Goal: Manage account settings

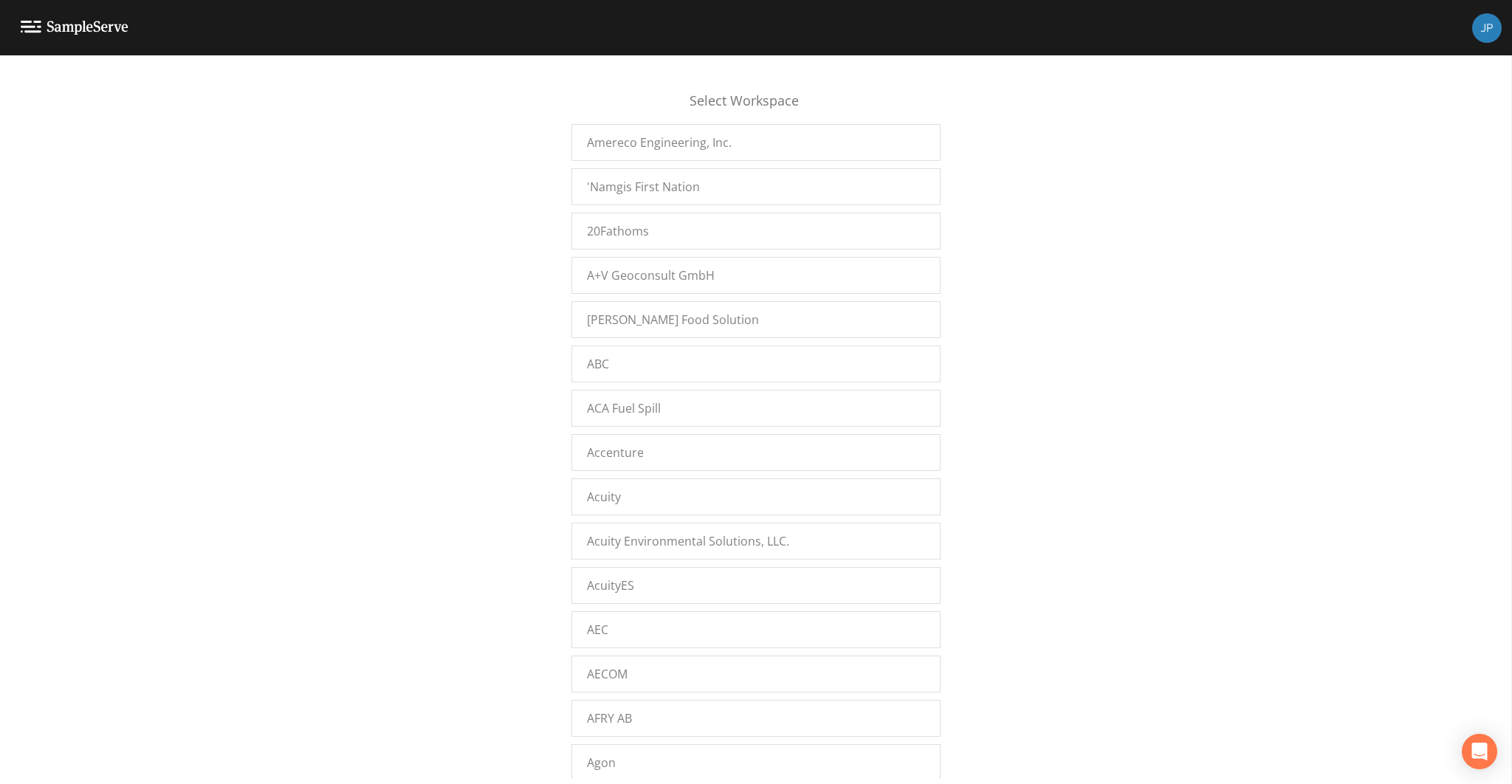
click at [445, 251] on div "Select Workspace Amereco Engineering, Inc. 'Namgis First Nation 20Fathoms A+V G…" at bounding box center [756, 424] width 1512 height 710
click at [602, 617] on span "Stantec.[US_STATE]" at bounding box center [641, 626] width 107 height 18
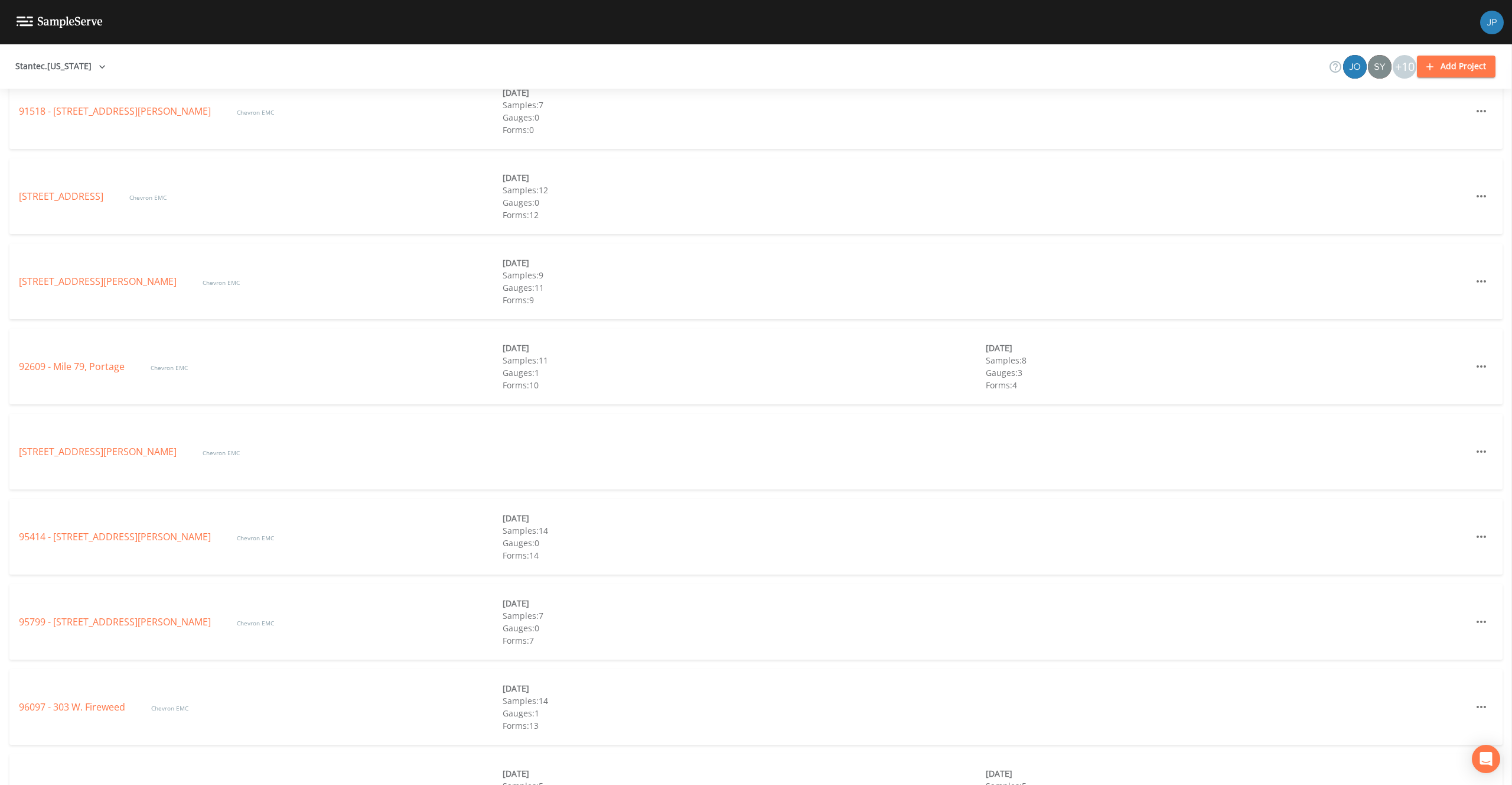
scroll to position [1918, 0]
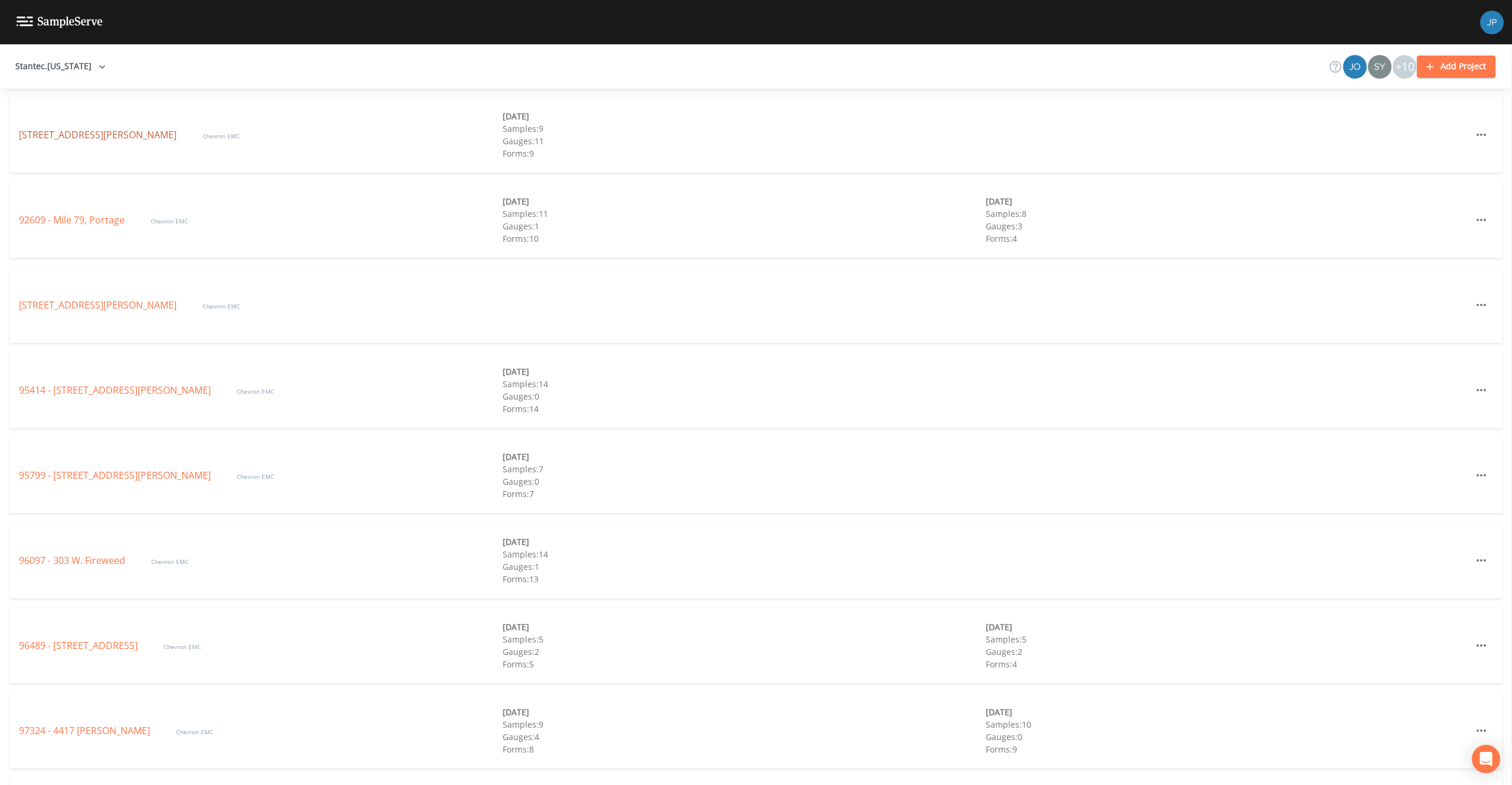
click at [68, 133] on link "92555 - 920 Gambell St." at bounding box center [99, 135] width 160 height 13
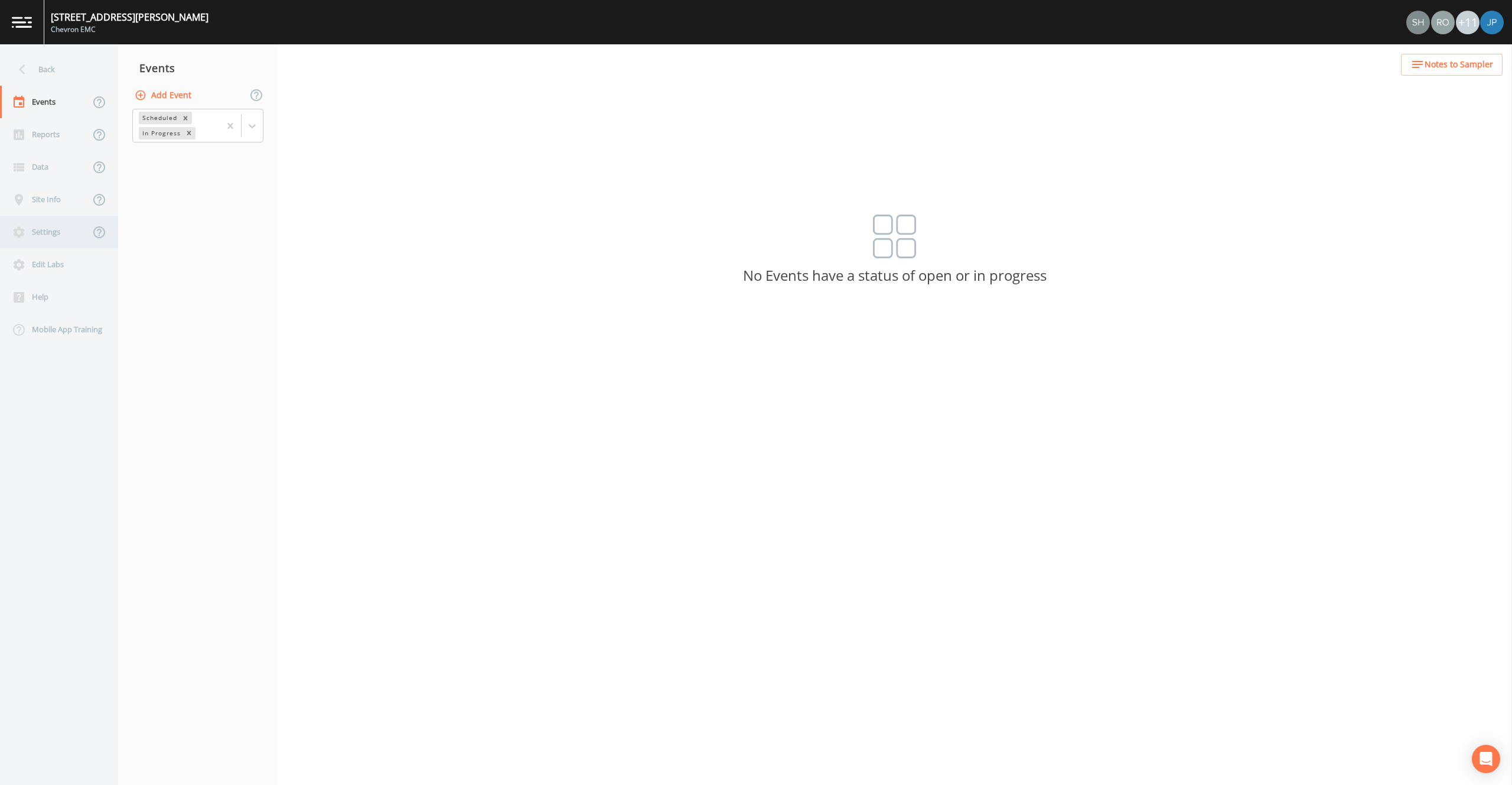
click at [57, 226] on div "Settings" at bounding box center [45, 231] width 90 height 32
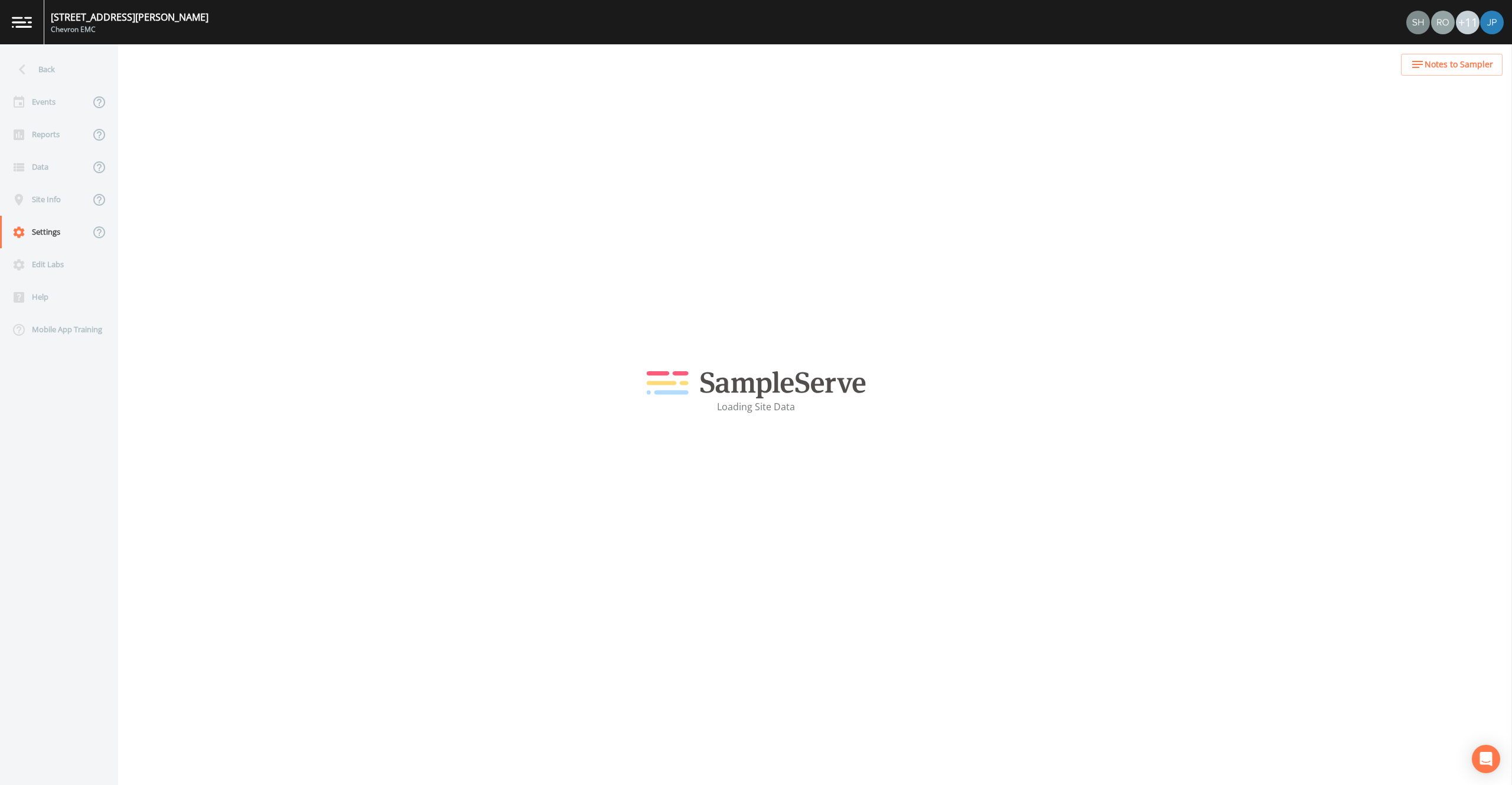
select select "2bfc9921-07cb-448e-a2bb-0a2701ef13fb"
select select "United States"
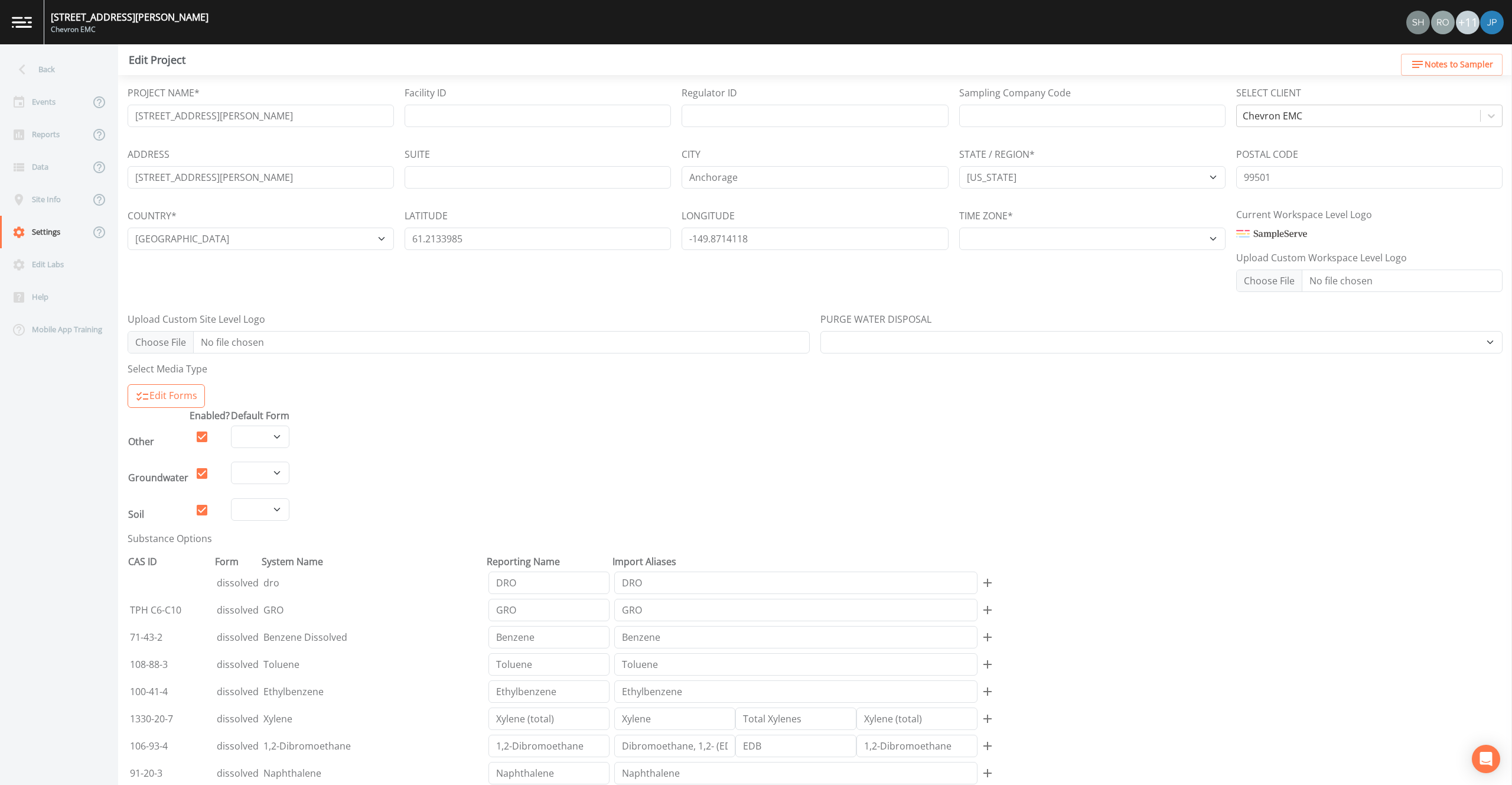
select select "US/Alaska"
select select "8faee006-8b36-41da-9341-6602a55c96d7"
select select "a90dcfc5-f476-442c-af6c-7cac625a7e50"
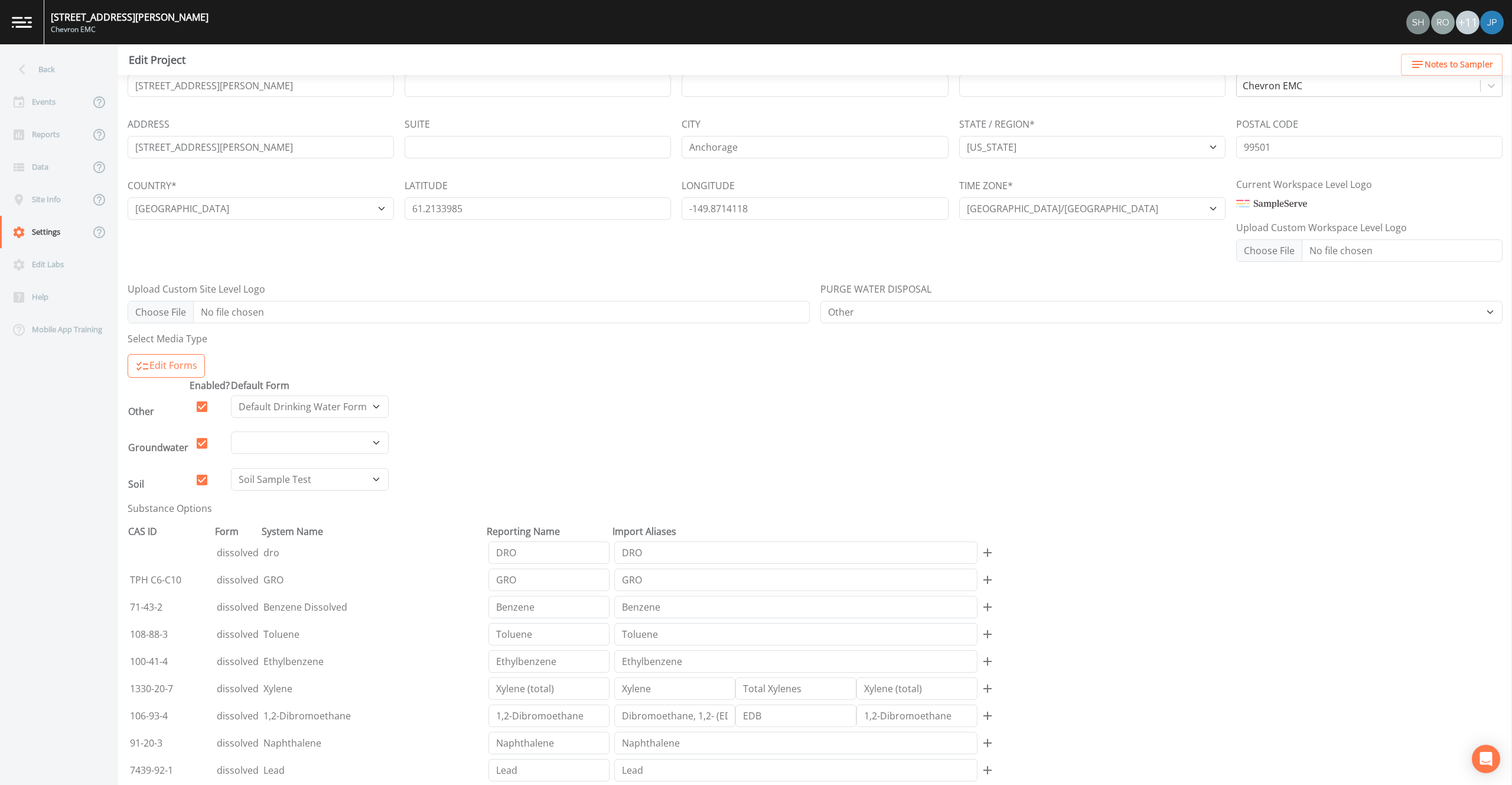
scroll to position [38, 0]
click at [51, 78] on div "Back" at bounding box center [53, 69] width 106 height 32
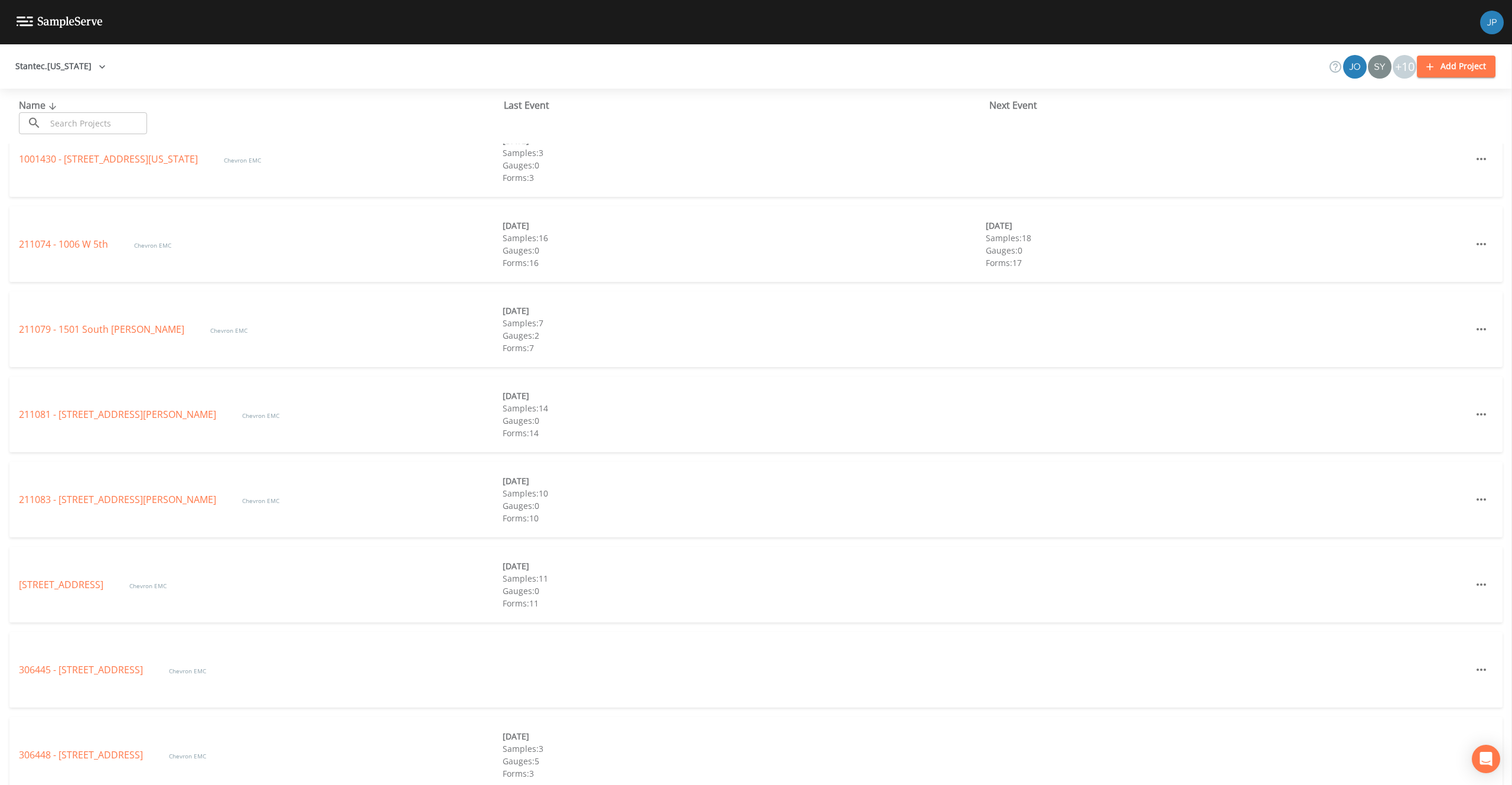
scroll to position [32, 0]
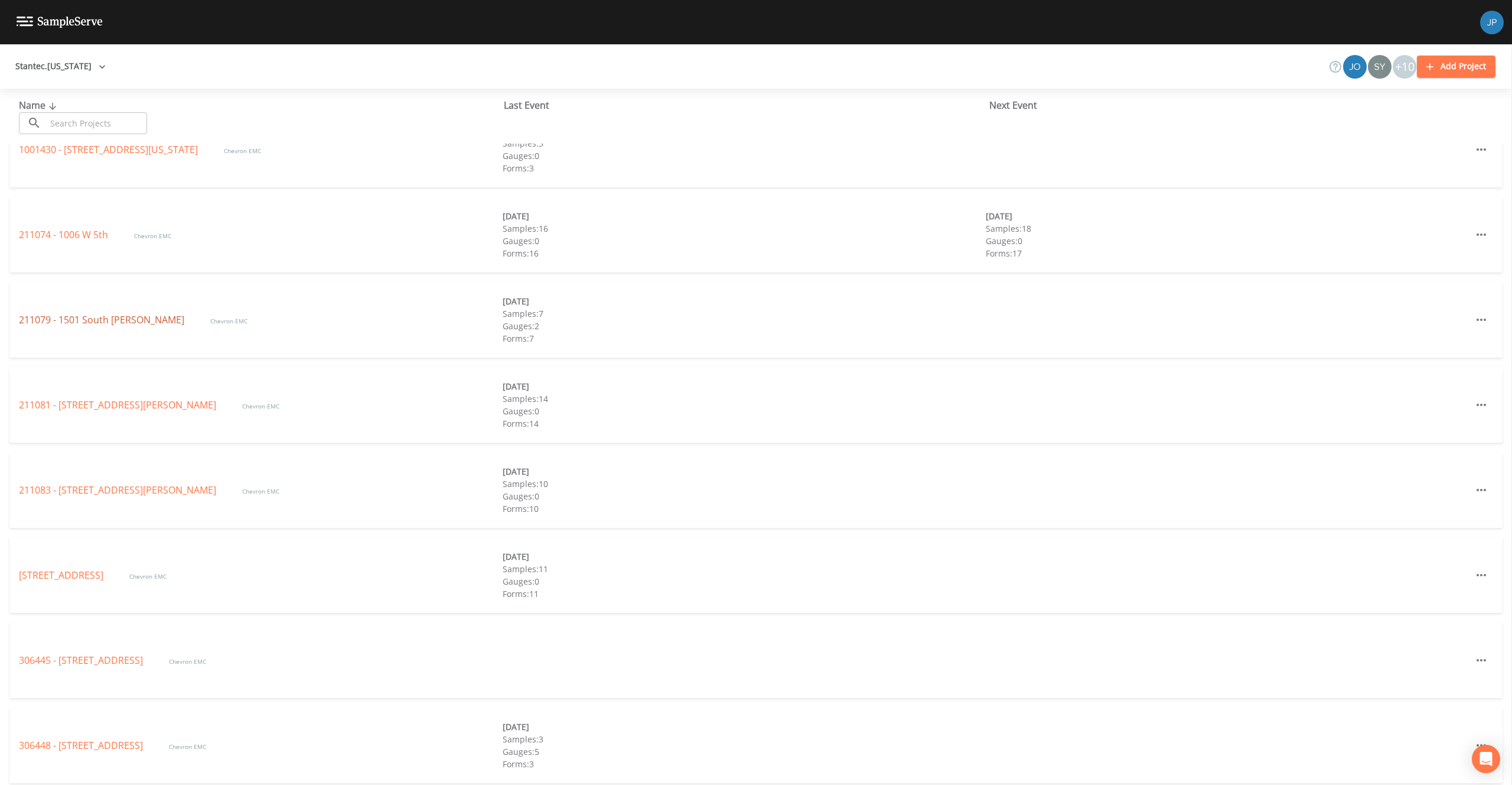
click at [95, 325] on link "211079 - 1501 South Cushman" at bounding box center [103, 320] width 168 height 13
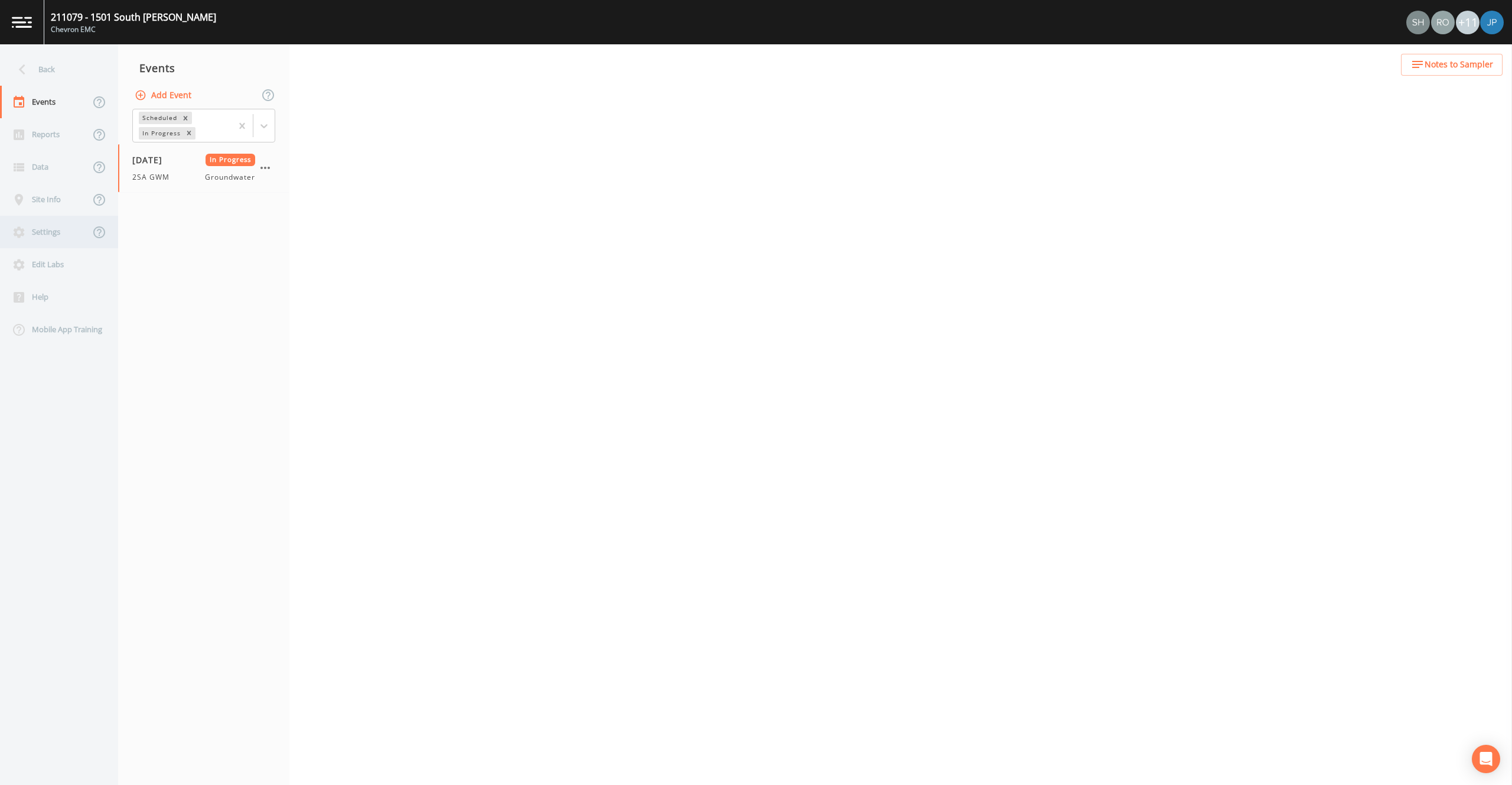
click at [69, 230] on div "Settings" at bounding box center [45, 231] width 90 height 32
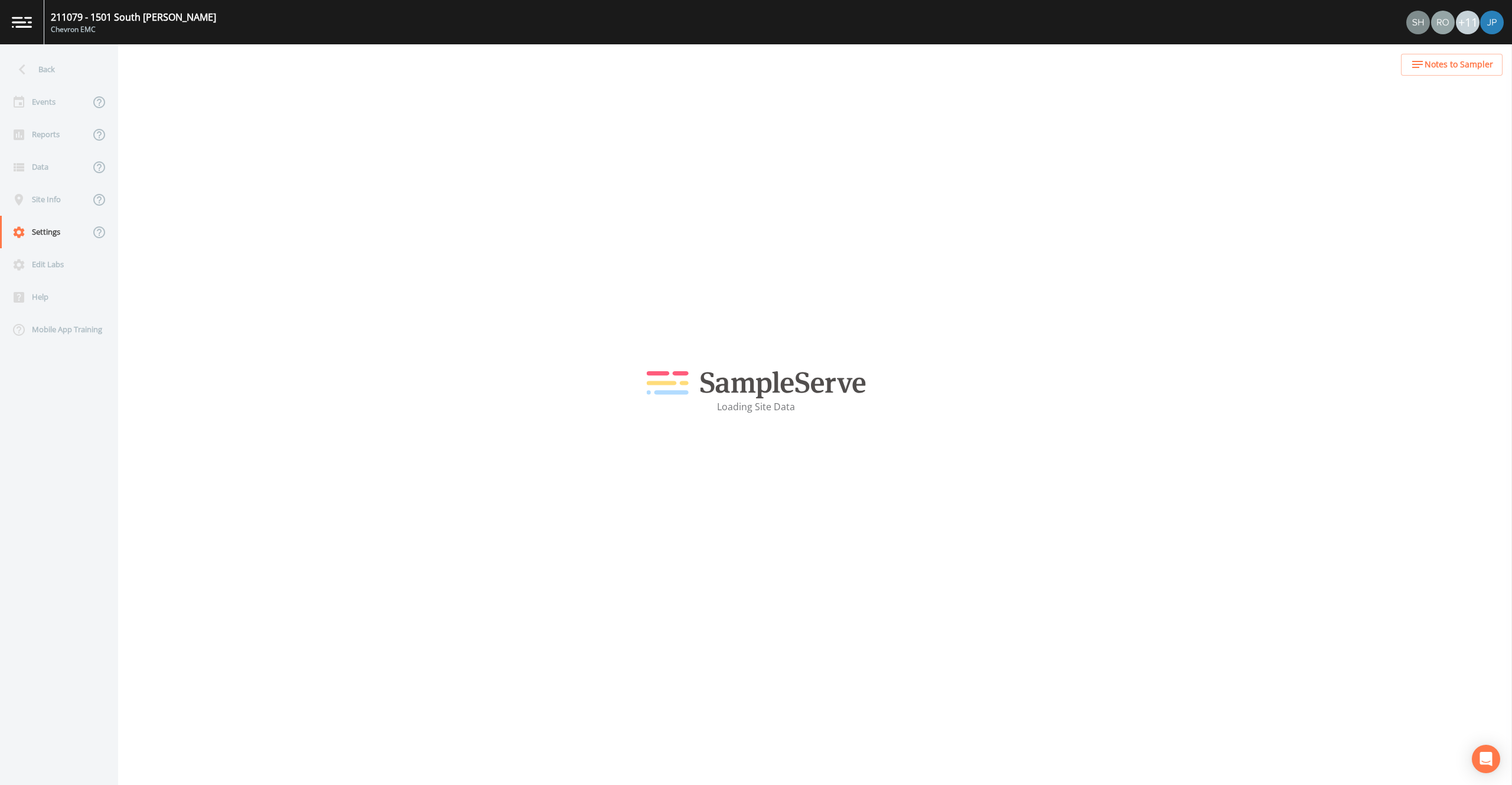
select select "2bfc9921-07cb-448e-a2bb-0a2701ef13fb"
select select "United States"
select select "US/Alaska"
select select "Place in container"
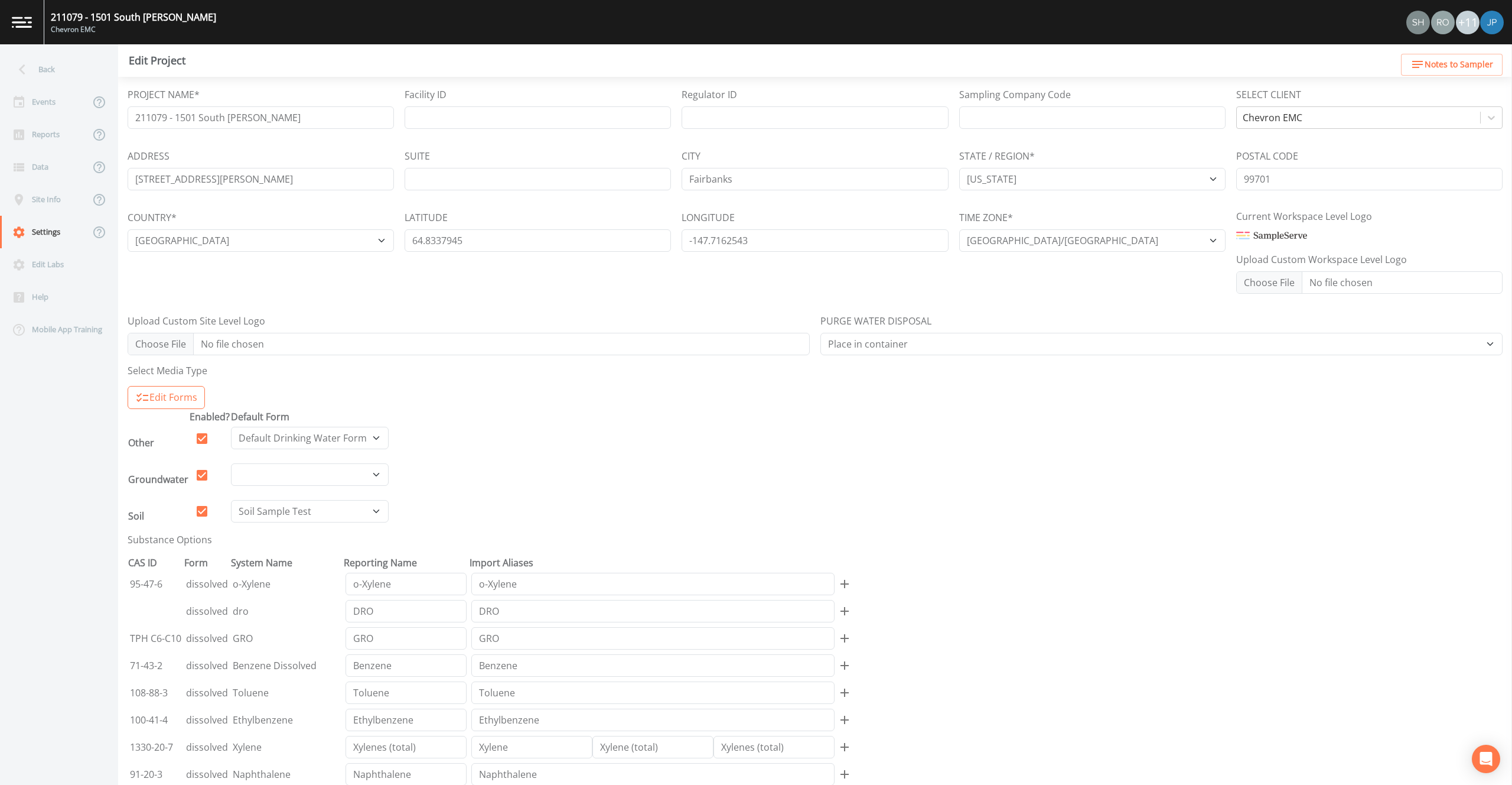
click at [1492, 21] on img at bounding box center [1492, 22] width 24 height 24
click at [1433, 87] on span "Workspace Settings" at bounding box center [1481, 91] width 149 height 14
